Goal: Register for event/course

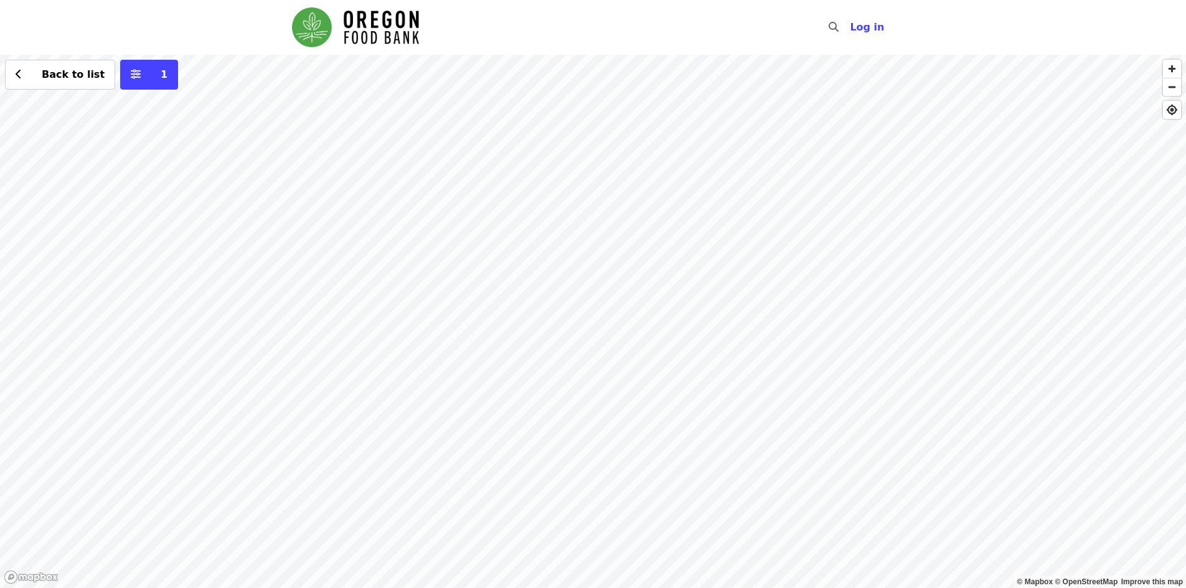
click at [783, 556] on div "Back to list 1" at bounding box center [593, 322] width 1186 height 534
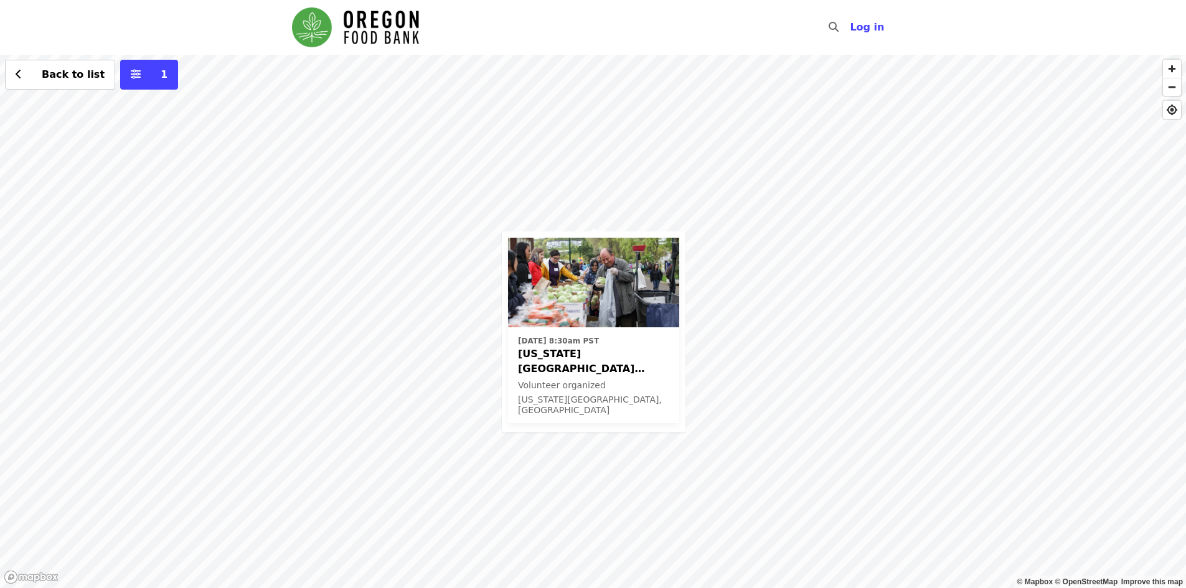
click at [586, 369] on span "[US_STATE][GEOGRAPHIC_DATA] ODHS - Free Food Market" at bounding box center [593, 362] width 151 height 30
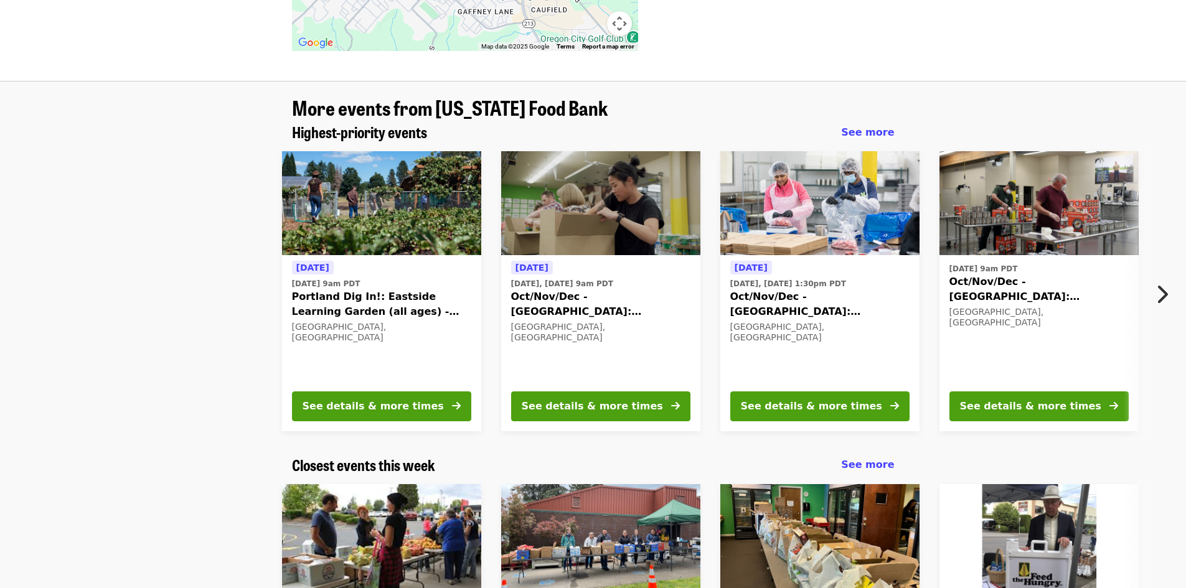
scroll to position [1370, 0]
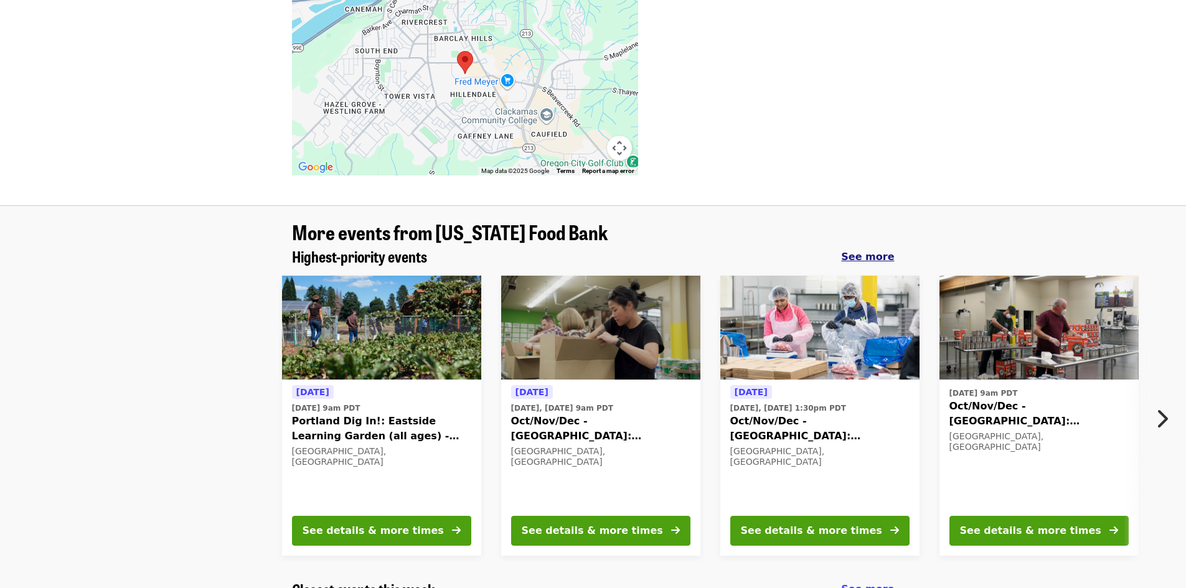
click at [877, 251] on span "See more" at bounding box center [867, 257] width 53 height 12
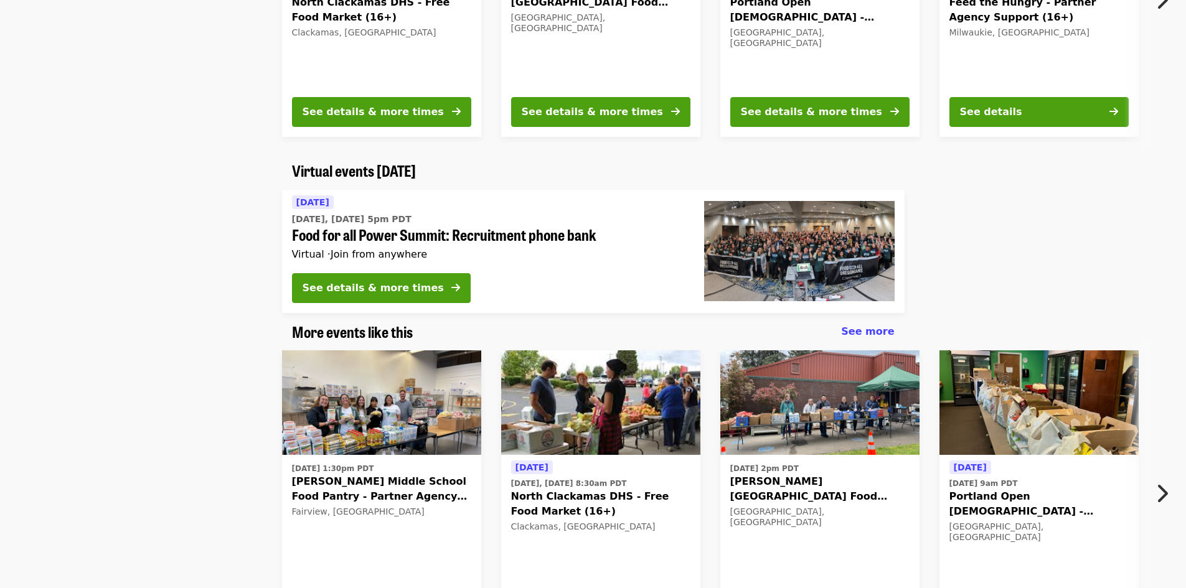
scroll to position [2203, 0]
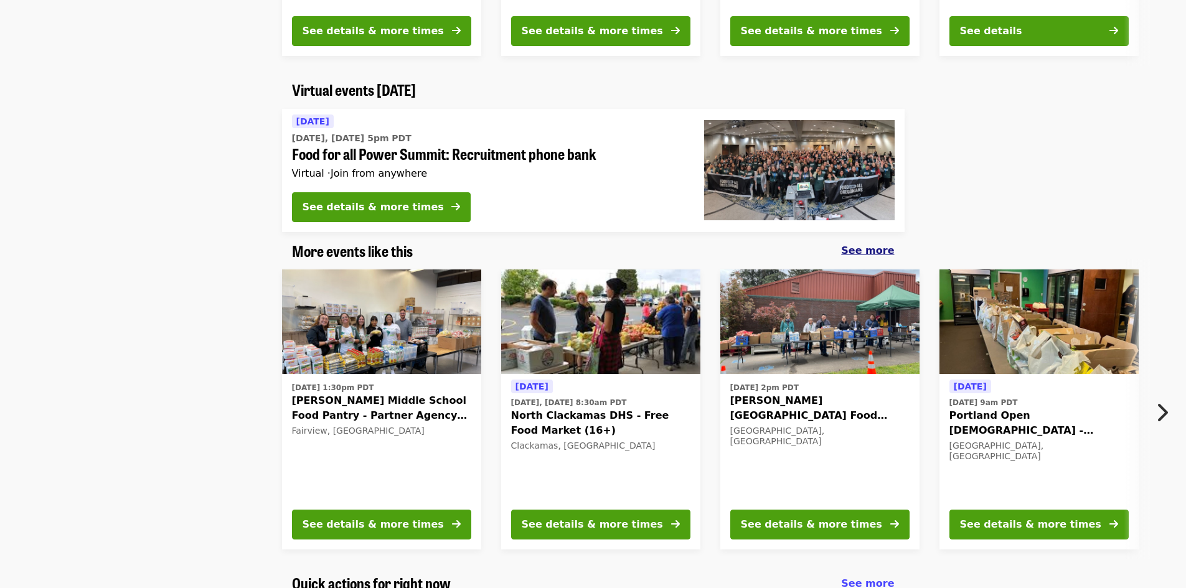
click at [874, 245] on span "See more" at bounding box center [867, 251] width 53 height 12
